Goal: Check status: Check status

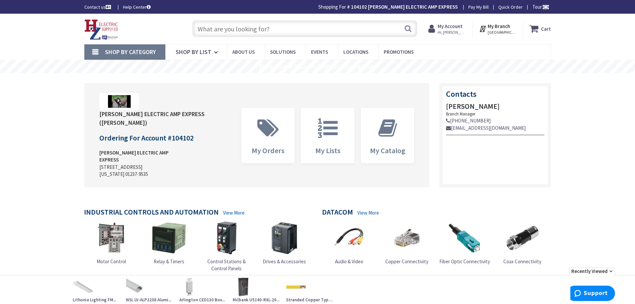
click at [447, 25] on strong "My Account" at bounding box center [450, 26] width 25 height 6
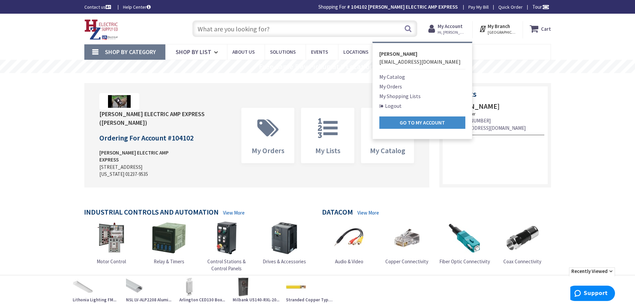
click at [387, 87] on link "My Orders" at bounding box center [390, 86] width 23 height 8
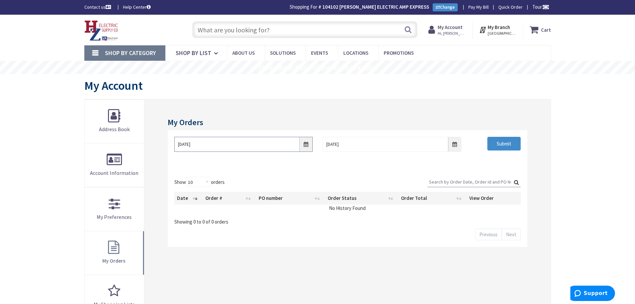
click at [307, 146] on input "8/28/2025" at bounding box center [243, 144] width 138 height 15
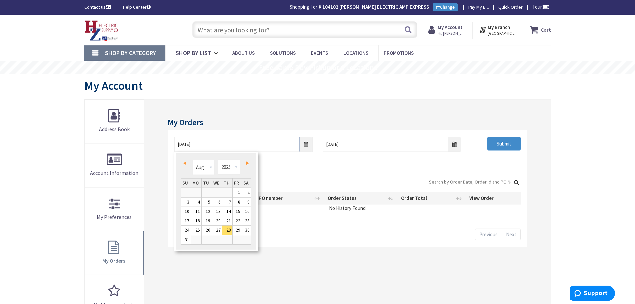
click at [181, 162] on div "Prev Next Jan Feb Mar Apr May Jun Jul Aug Sep Oct Nov Dec 1980 1981 1982 1983 1…" at bounding box center [216, 168] width 71 height 20
click at [185, 162] on span "Prev" at bounding box center [184, 162] width 3 height 3
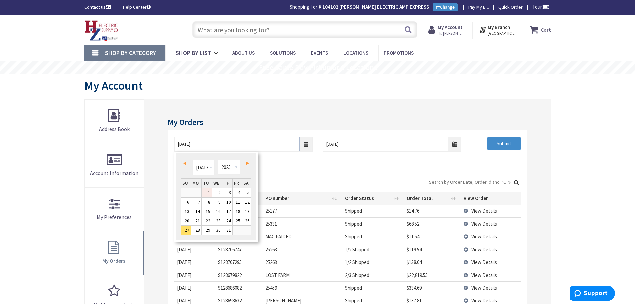
click at [208, 194] on link "1" at bounding box center [207, 192] width 10 height 9
type input "07/01/2025"
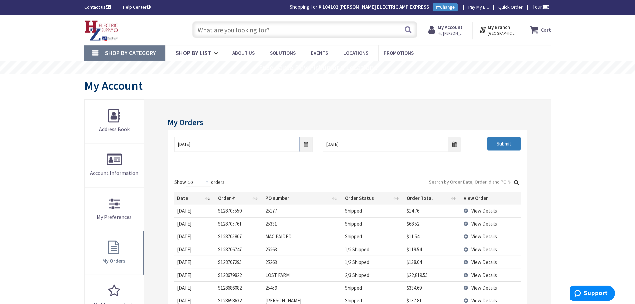
click at [492, 146] on input "Submit" at bounding box center [504, 144] width 33 height 14
paste input "S128414203.001."
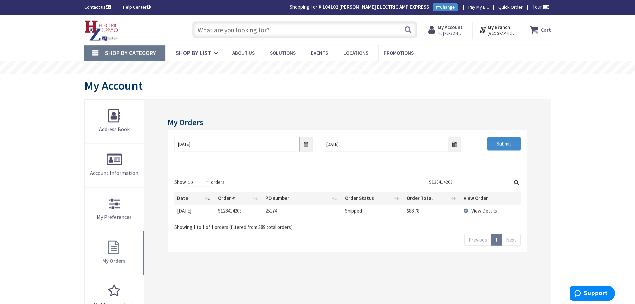
type input "S128414203"
click at [467, 213] on td "View Details" at bounding box center [490, 210] width 59 height 12
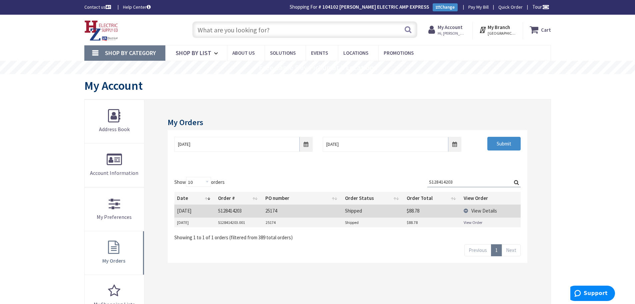
click at [471, 223] on link "View Order" at bounding box center [473, 222] width 19 height 6
click at [222, 26] on input "text" at bounding box center [304, 29] width 225 height 17
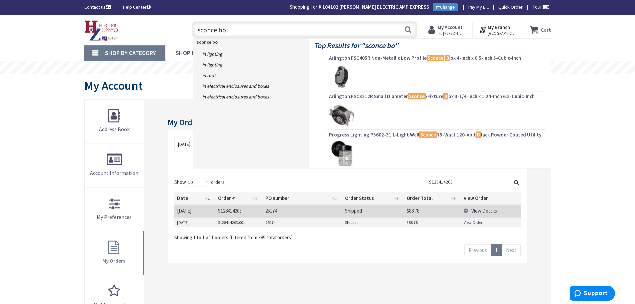
type input "sconce box"
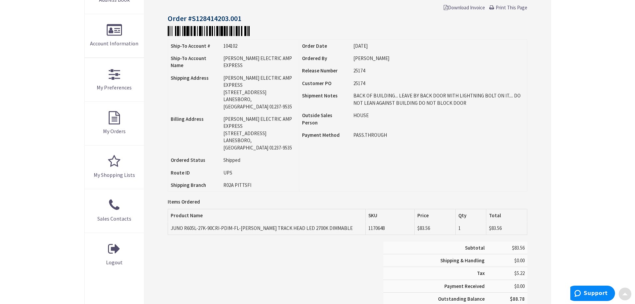
scroll to position [134, 0]
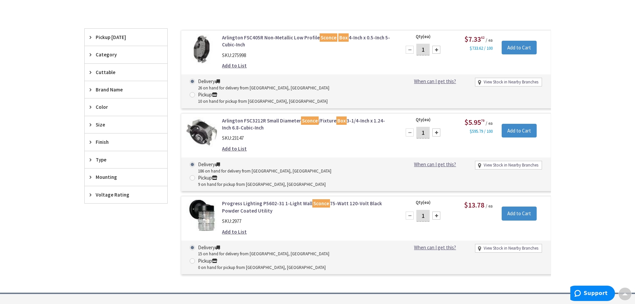
scroll to position [168, 0]
